Goal: Transaction & Acquisition: Purchase product/service

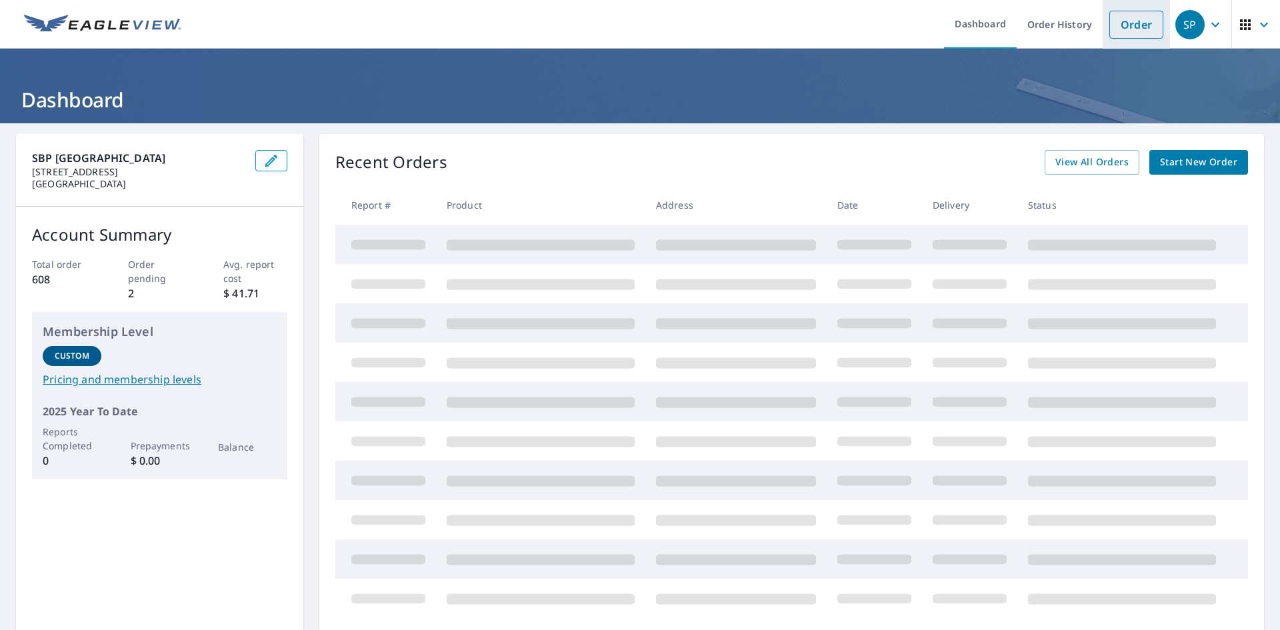
click at [1129, 25] on link "Order" at bounding box center [1136, 25] width 54 height 28
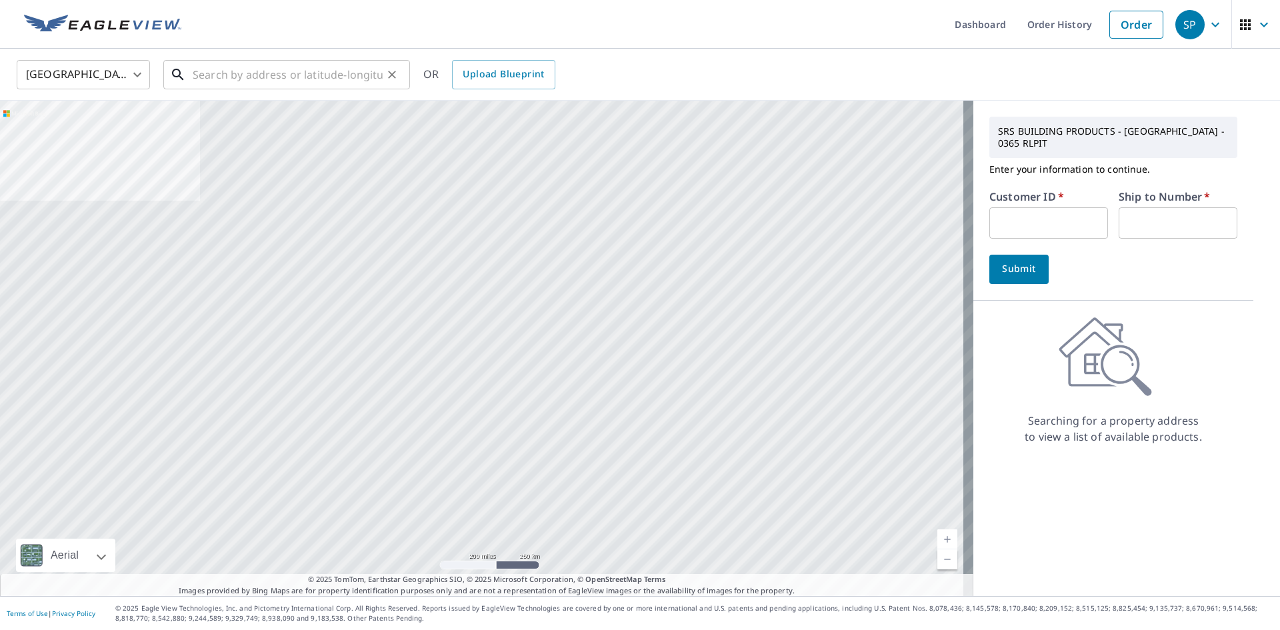
click at [212, 76] on input "text" at bounding box center [288, 74] width 190 height 37
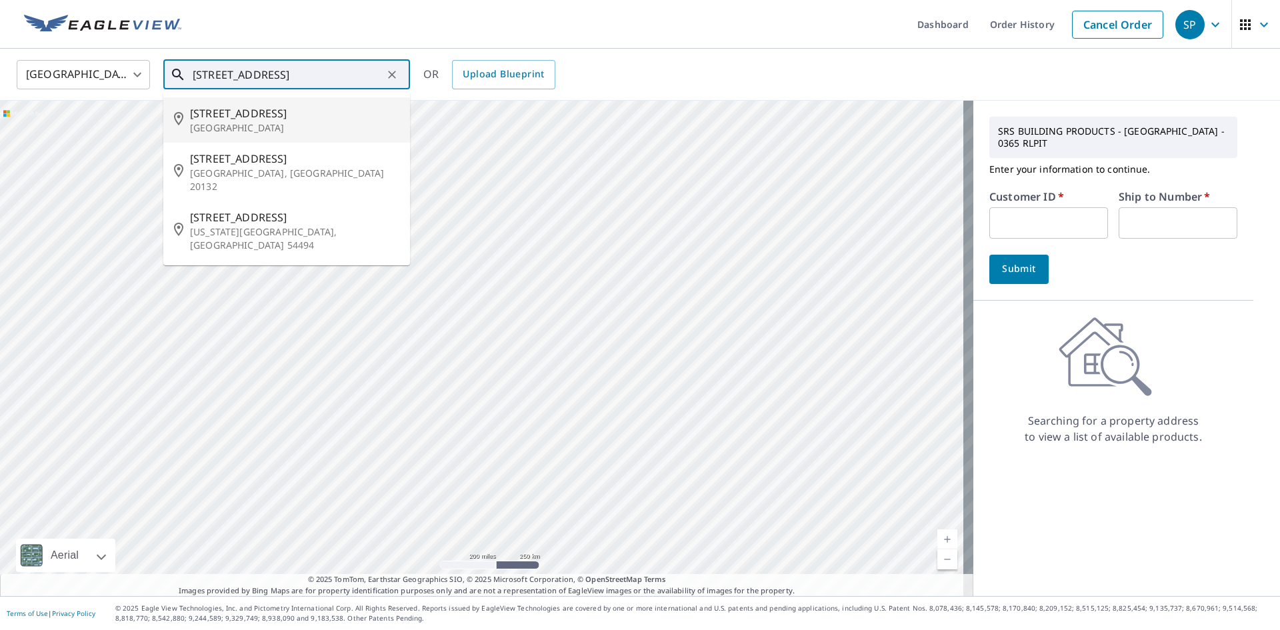
click at [213, 128] on p "[GEOGRAPHIC_DATA]" at bounding box center [294, 127] width 209 height 13
type input "[STREET_ADDRESS]"
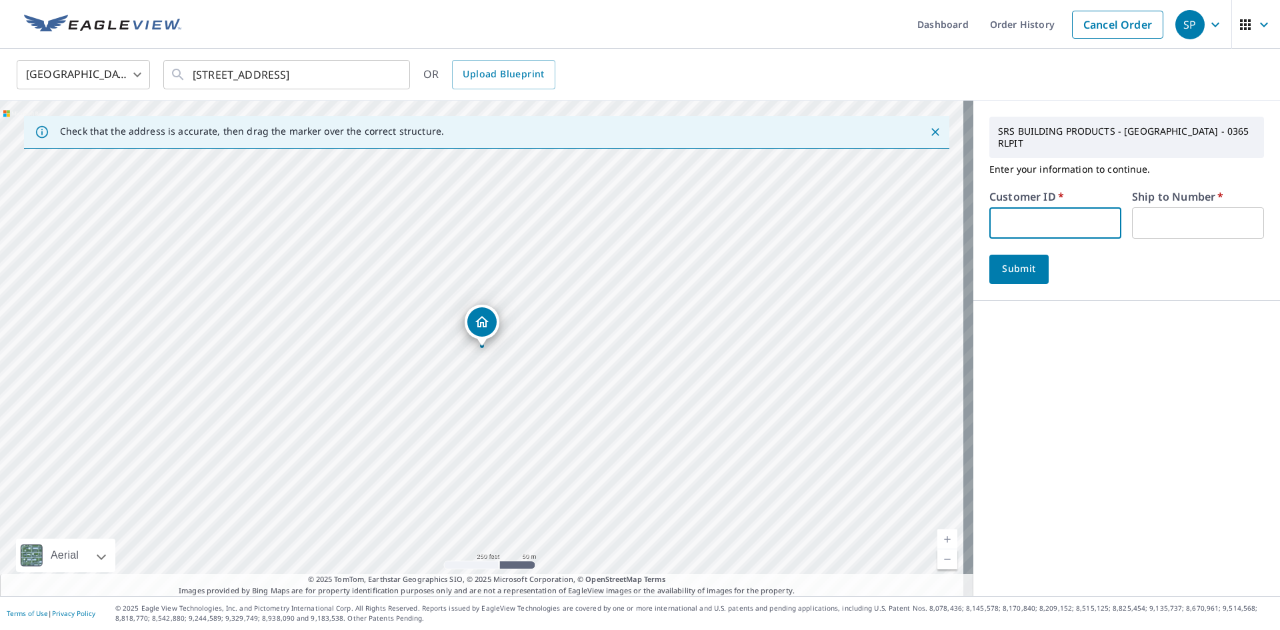
click at [1019, 207] on input "text" at bounding box center [1055, 222] width 132 height 31
type input "S044844"
click at [1169, 211] on input "text" at bounding box center [1198, 222] width 132 height 31
type input "1"
click at [1013, 261] on span "Submit" at bounding box center [1019, 269] width 38 height 17
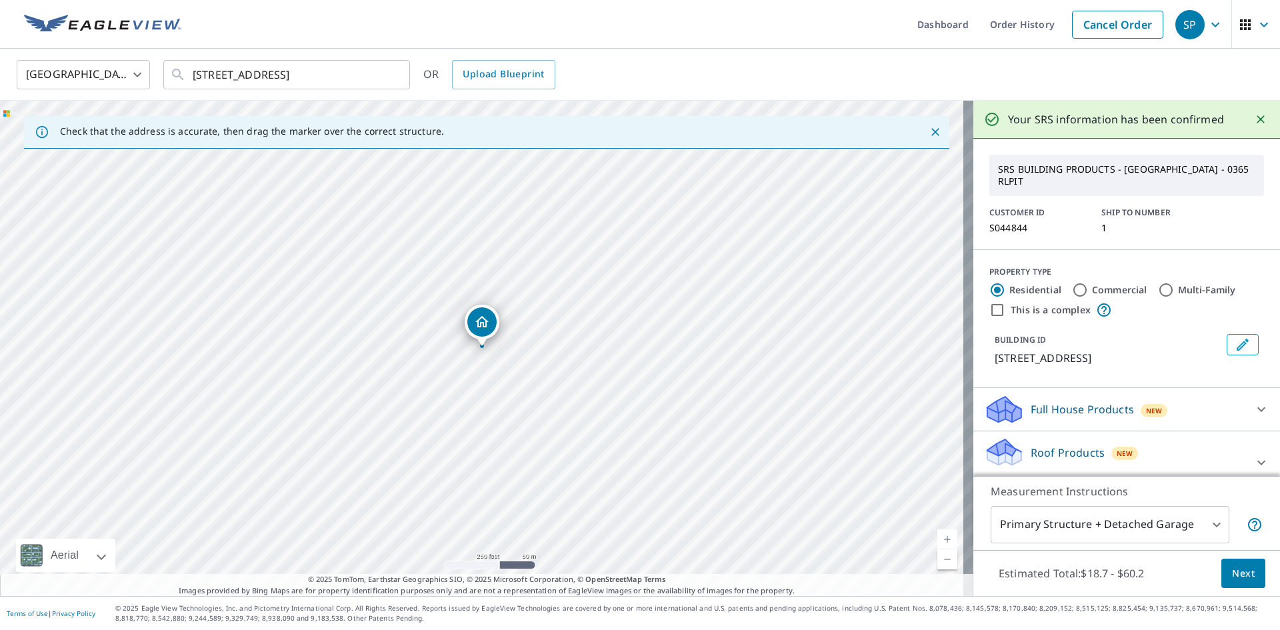
click at [1067, 449] on div "Roof Products New Premium with Regular Delivery" at bounding box center [1114, 463] width 261 height 52
click at [1239, 572] on span "Next" at bounding box center [1243, 573] width 23 height 17
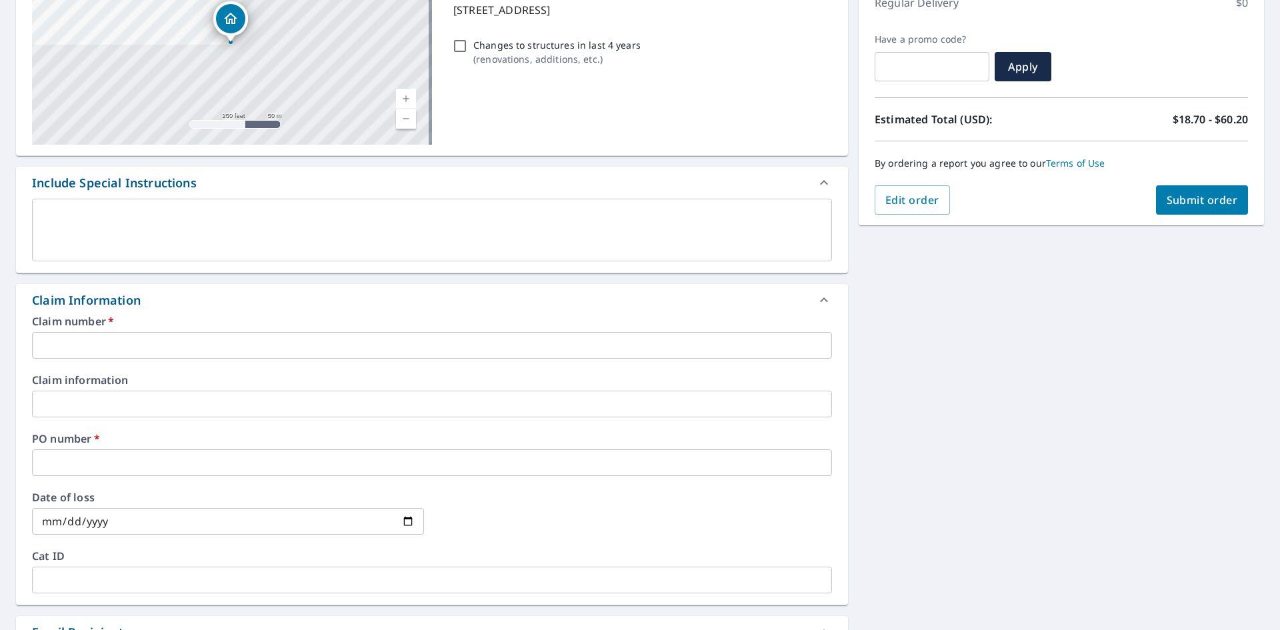
scroll to position [267, 0]
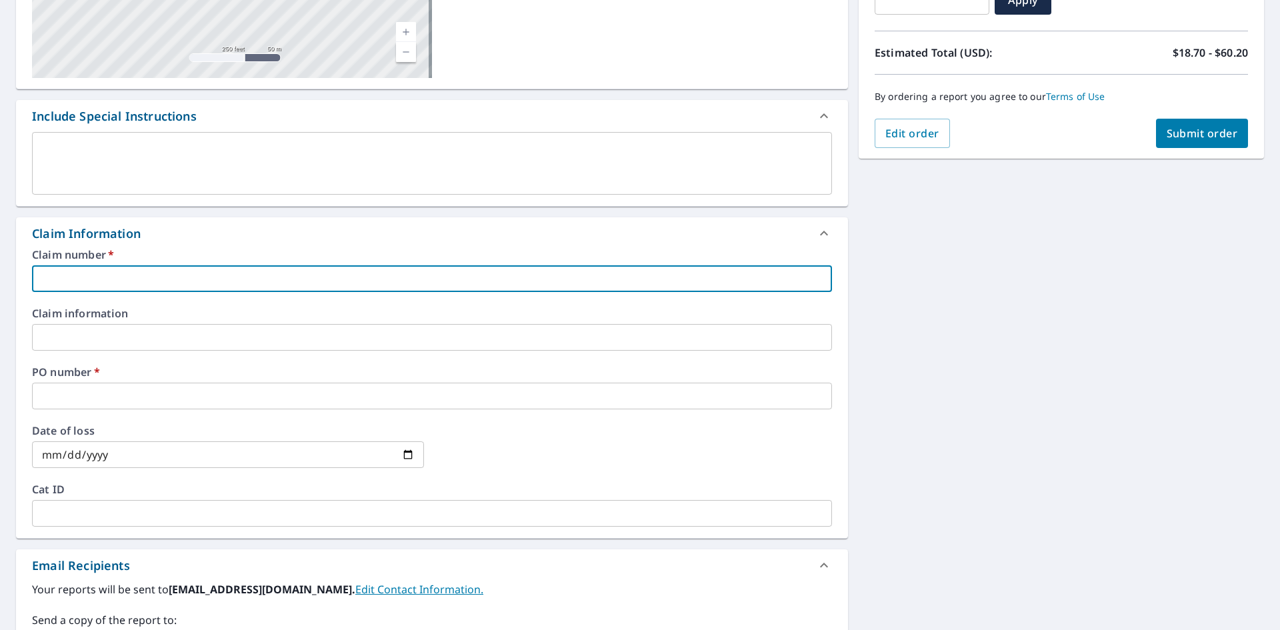
click at [84, 273] on input "text" at bounding box center [432, 278] width 800 height 27
paste input "[STREET_ADDRESS]"
type input "[STREET_ADDRESS]"
checkbox input "true"
type input "[STREET_ADDRESS]"
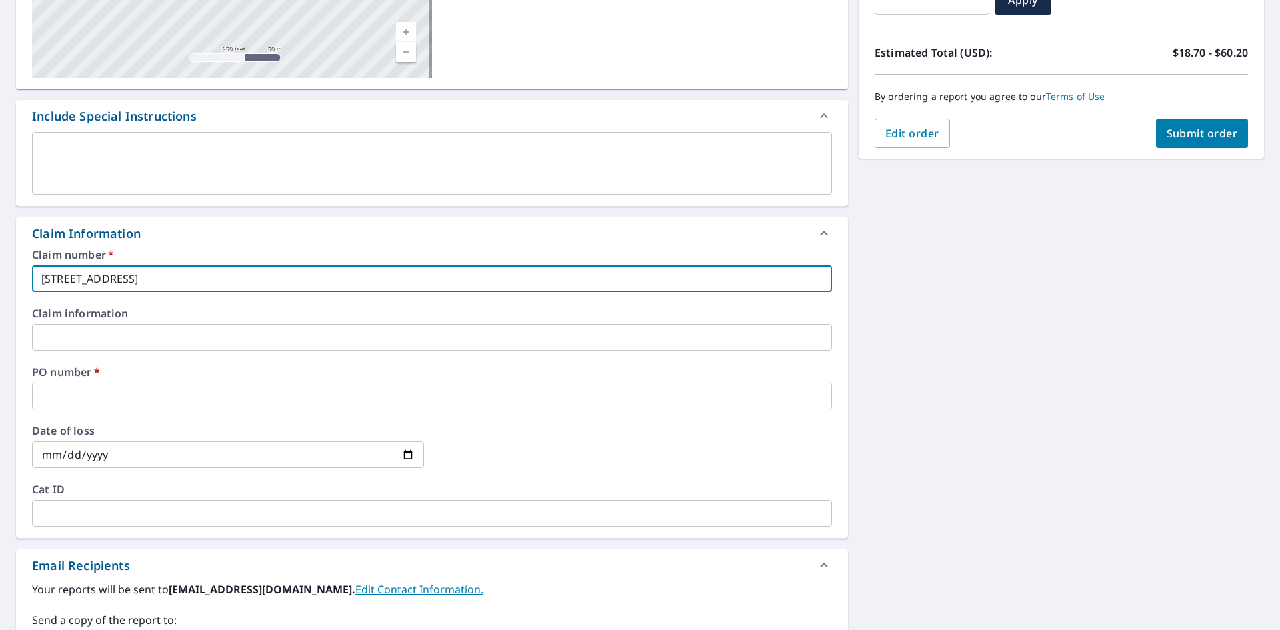
click at [119, 395] on input "text" at bounding box center [432, 396] width 800 height 27
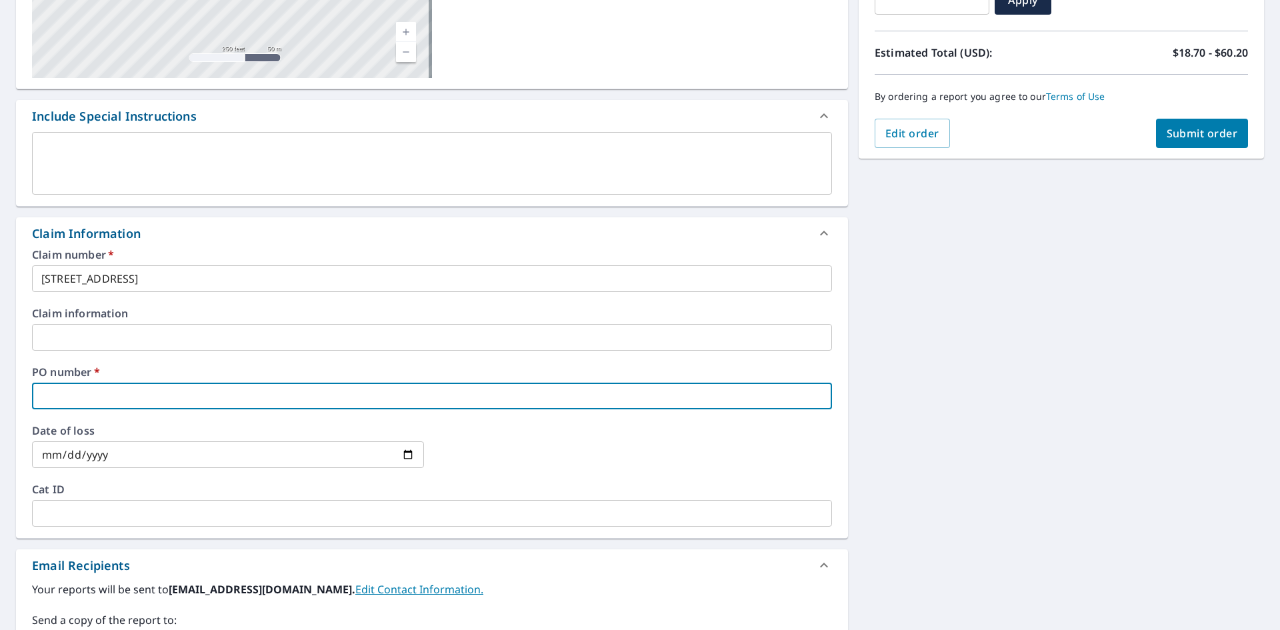
paste input "[STREET_ADDRESS]"
type input "[STREET_ADDRESS]"
checkbox input "true"
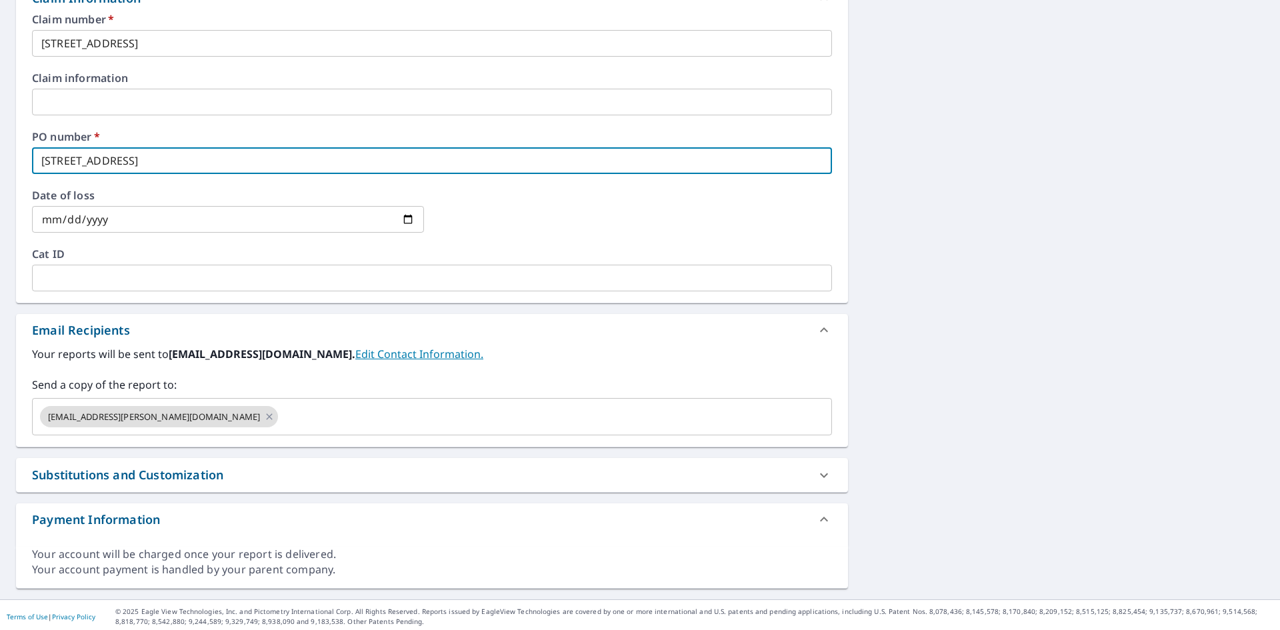
scroll to position [505, 0]
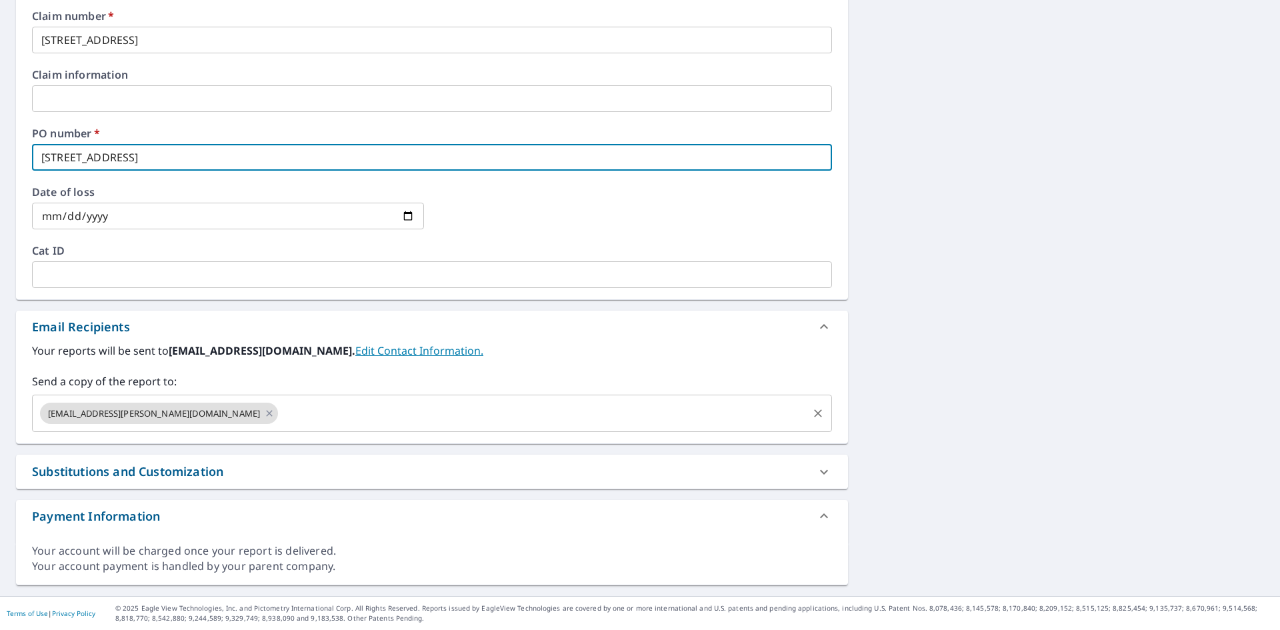
type input "[STREET_ADDRESS]"
click at [280, 405] on input "text" at bounding box center [543, 413] width 526 height 25
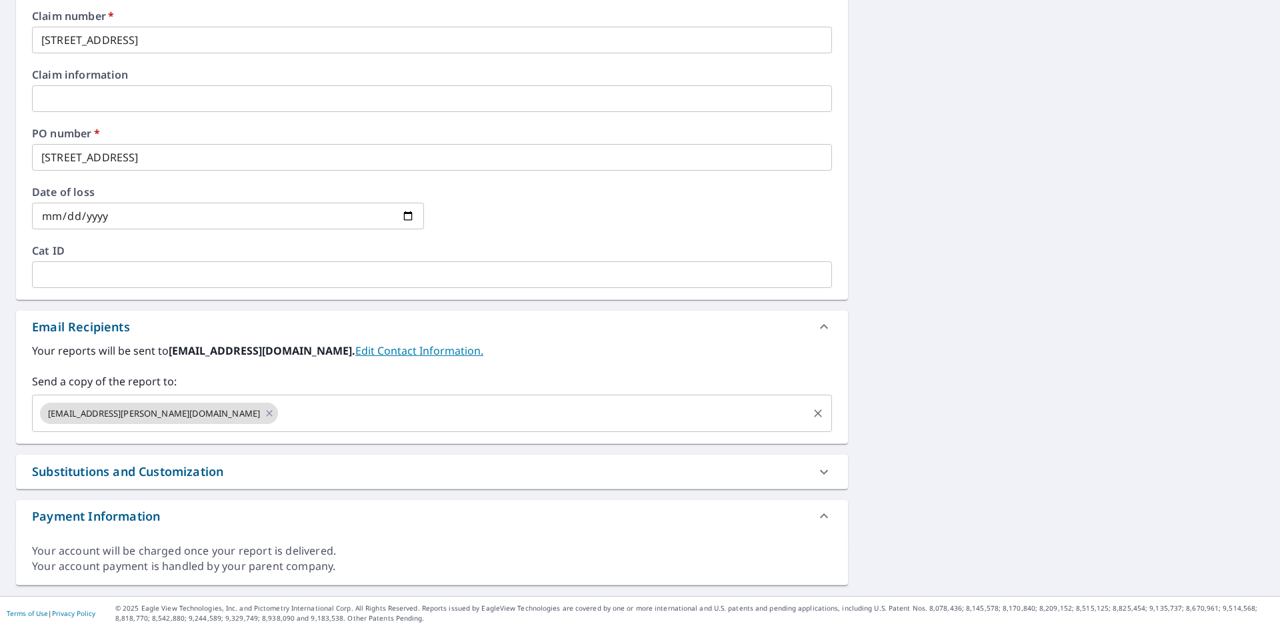
click at [280, 404] on input "text" at bounding box center [543, 413] width 526 height 25
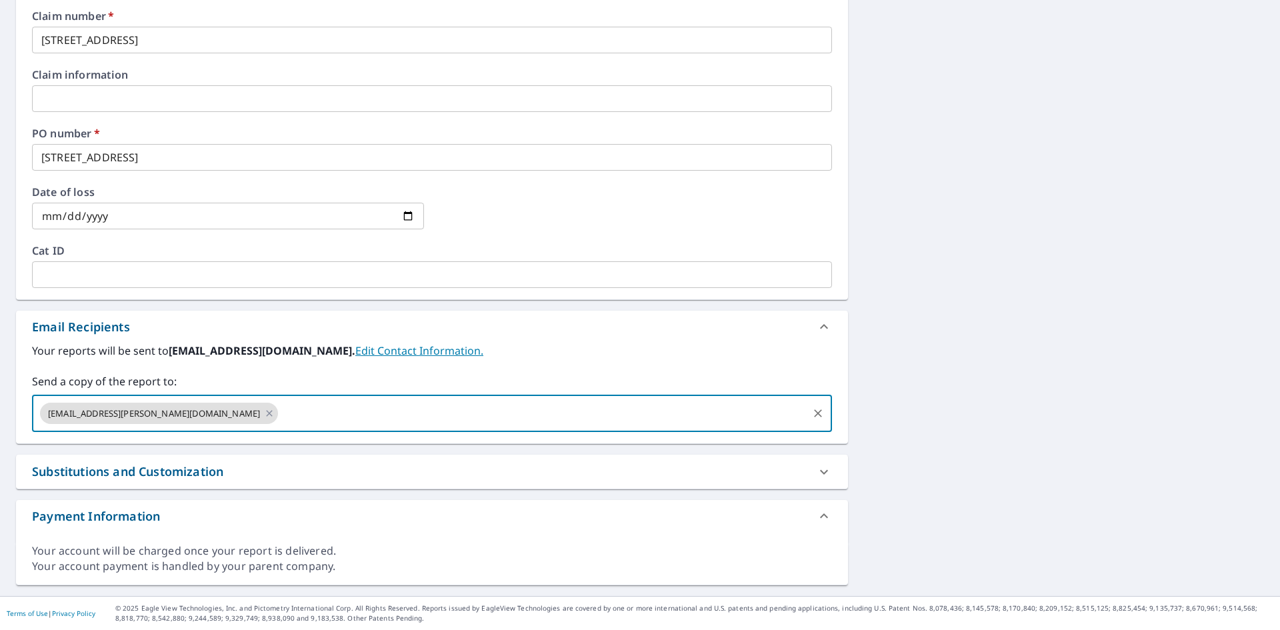
paste input "[PERSON_NAME][EMAIL_ADDRESS][DOMAIN_NAME]"
type input "[PERSON_NAME][EMAIL_ADDRESS][DOMAIN_NAME]"
checkbox input "true"
click at [522, 411] on input "text" at bounding box center [664, 413] width 284 height 25
paste input "[PERSON_NAME][EMAIL_ADDRESS][PERSON_NAME][DOMAIN_NAME]"
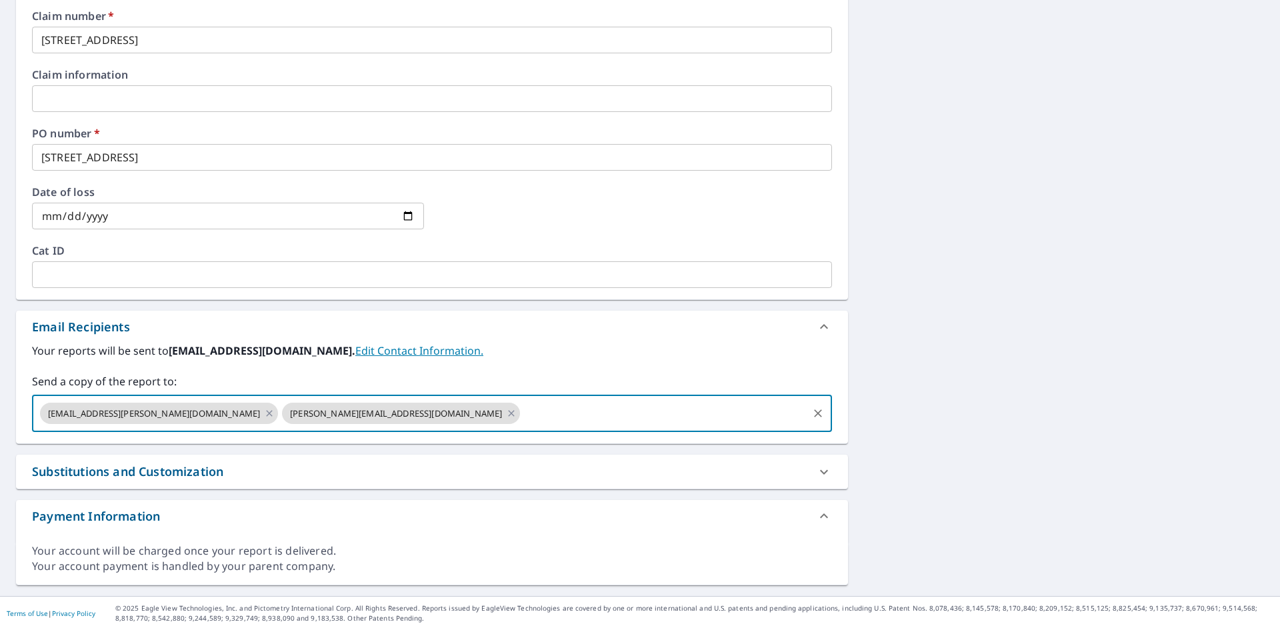
type input "[PERSON_NAME][EMAIL_ADDRESS][PERSON_NAME][DOMAIN_NAME]"
checkbox input "true"
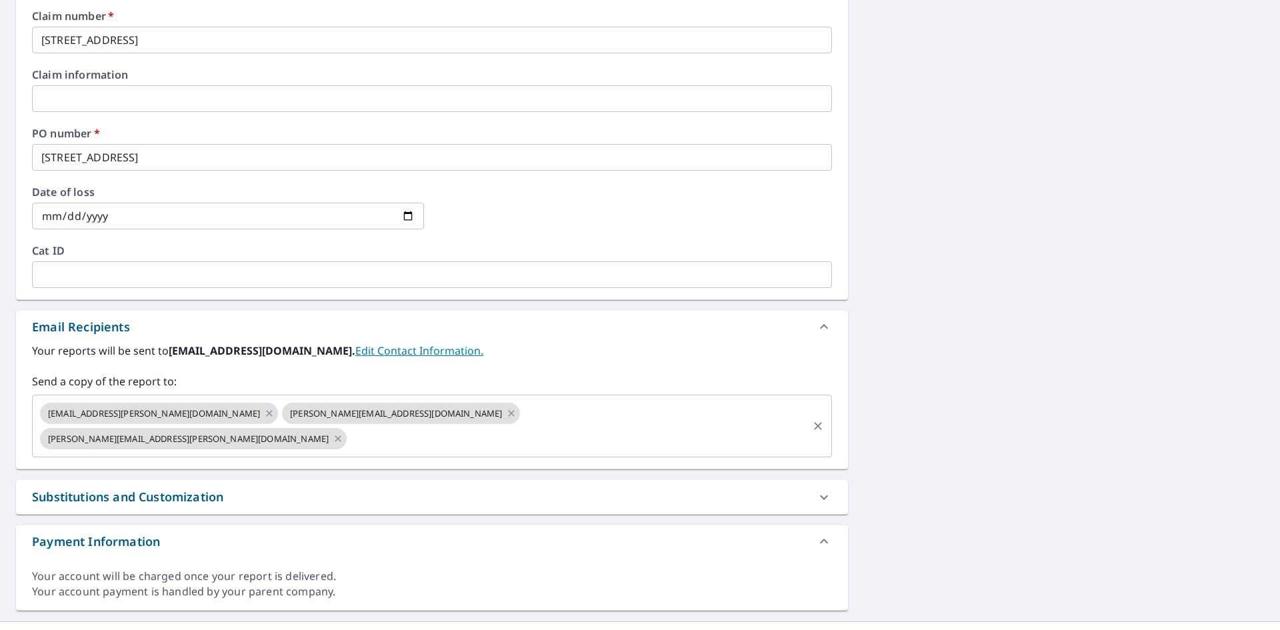
click at [552, 426] on input "text" at bounding box center [577, 438] width 457 height 25
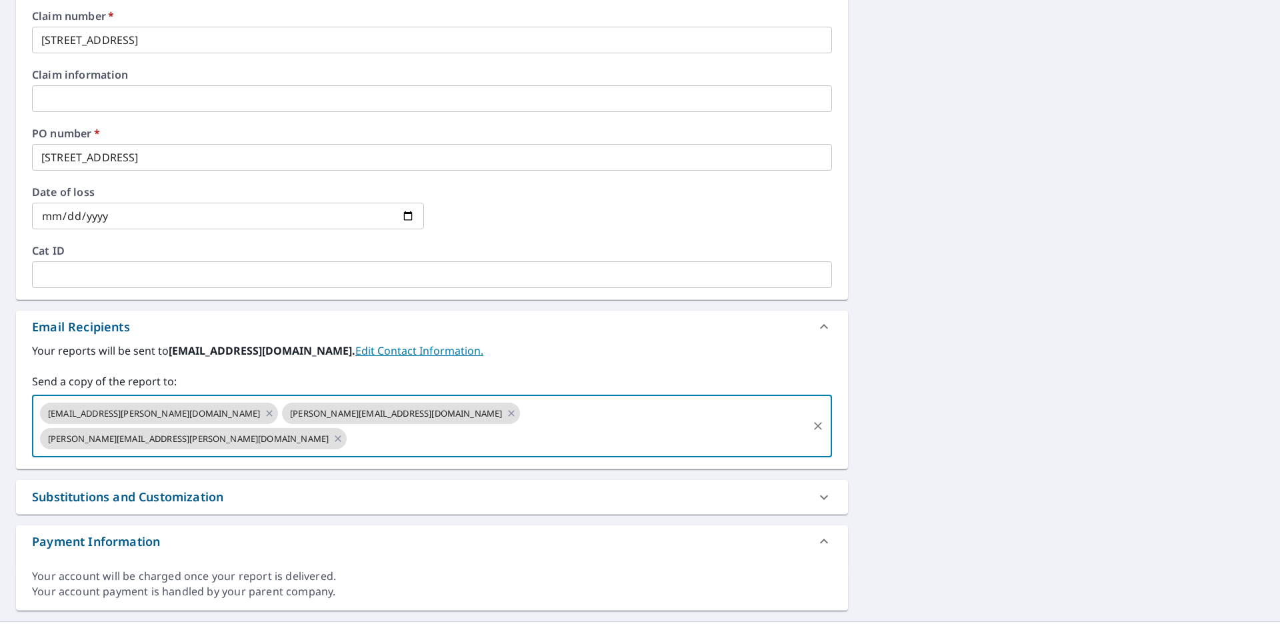
paste input "[PERSON_NAME][EMAIL_ADDRESS][PERSON_NAME][DOMAIN_NAME]"
type input "[PERSON_NAME][EMAIL_ADDRESS][PERSON_NAME][DOMAIN_NAME]"
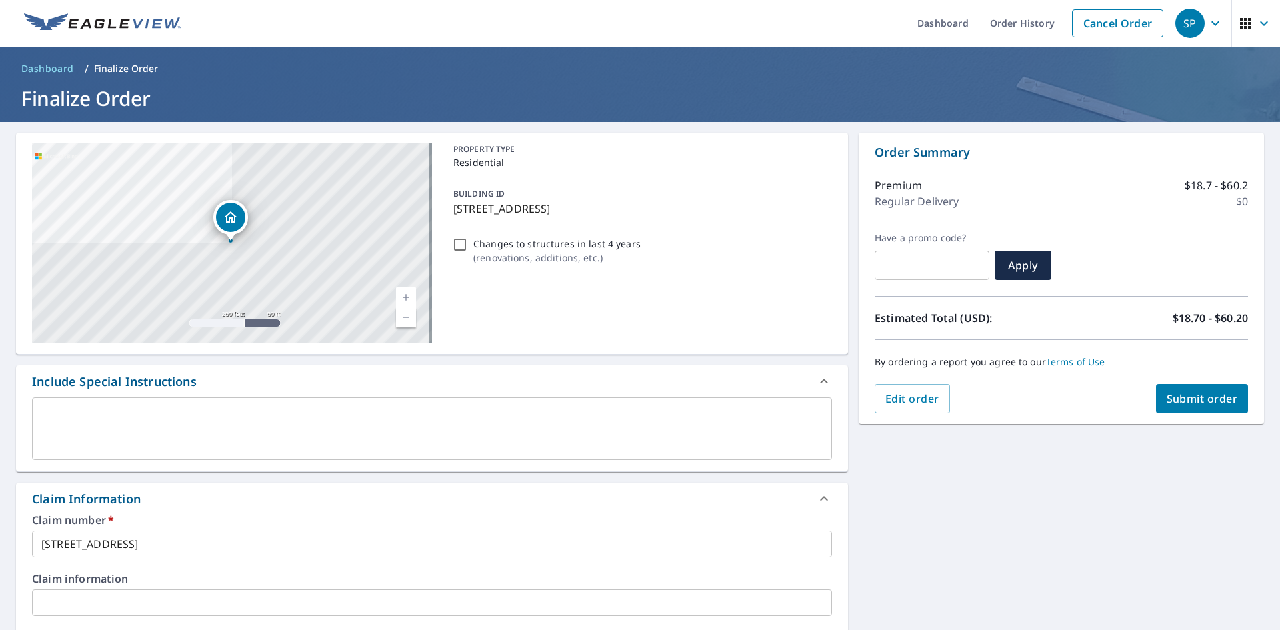
scroll to position [0, 0]
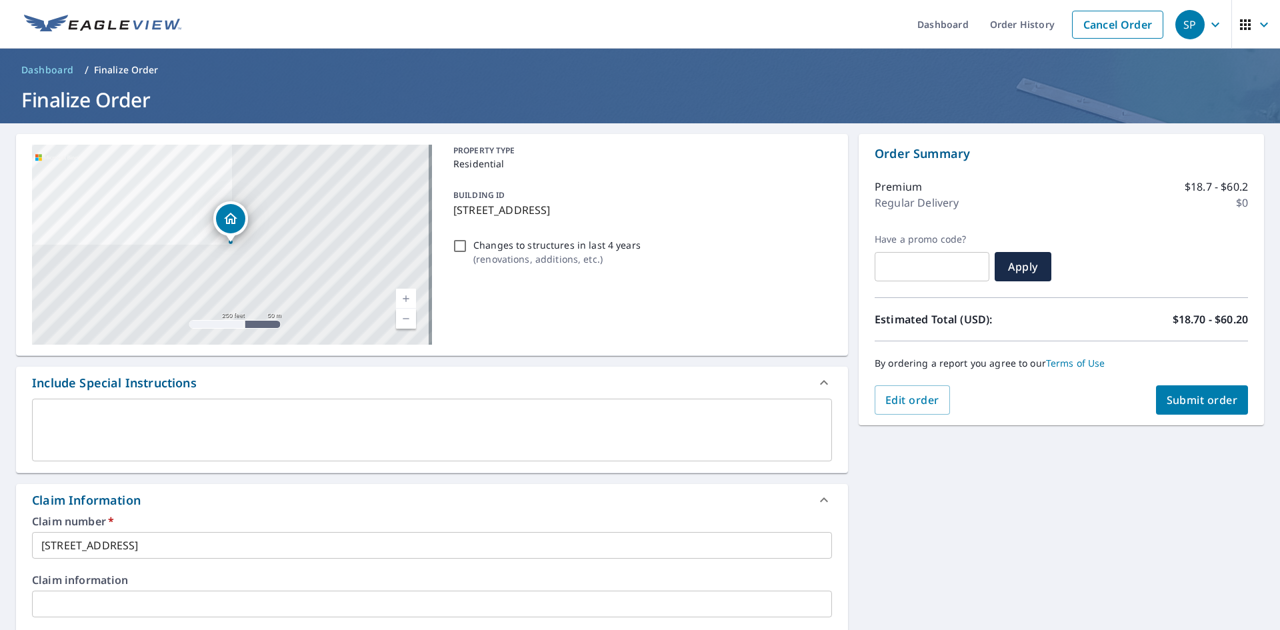
click at [1206, 406] on span "Submit order" at bounding box center [1202, 400] width 71 height 15
checkbox input "true"
